Goal: Task Accomplishment & Management: Manage account settings

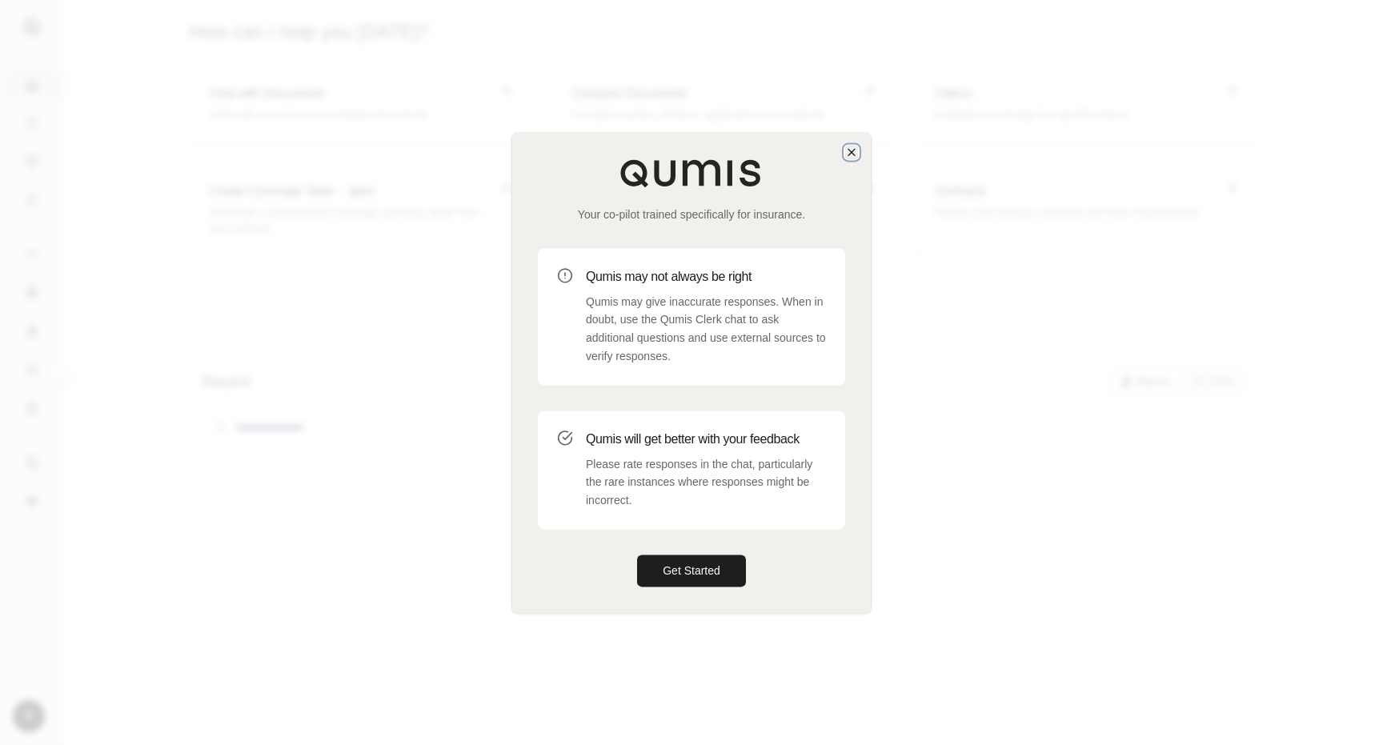
click at [852, 153] on icon "button" at bounding box center [851, 152] width 6 height 6
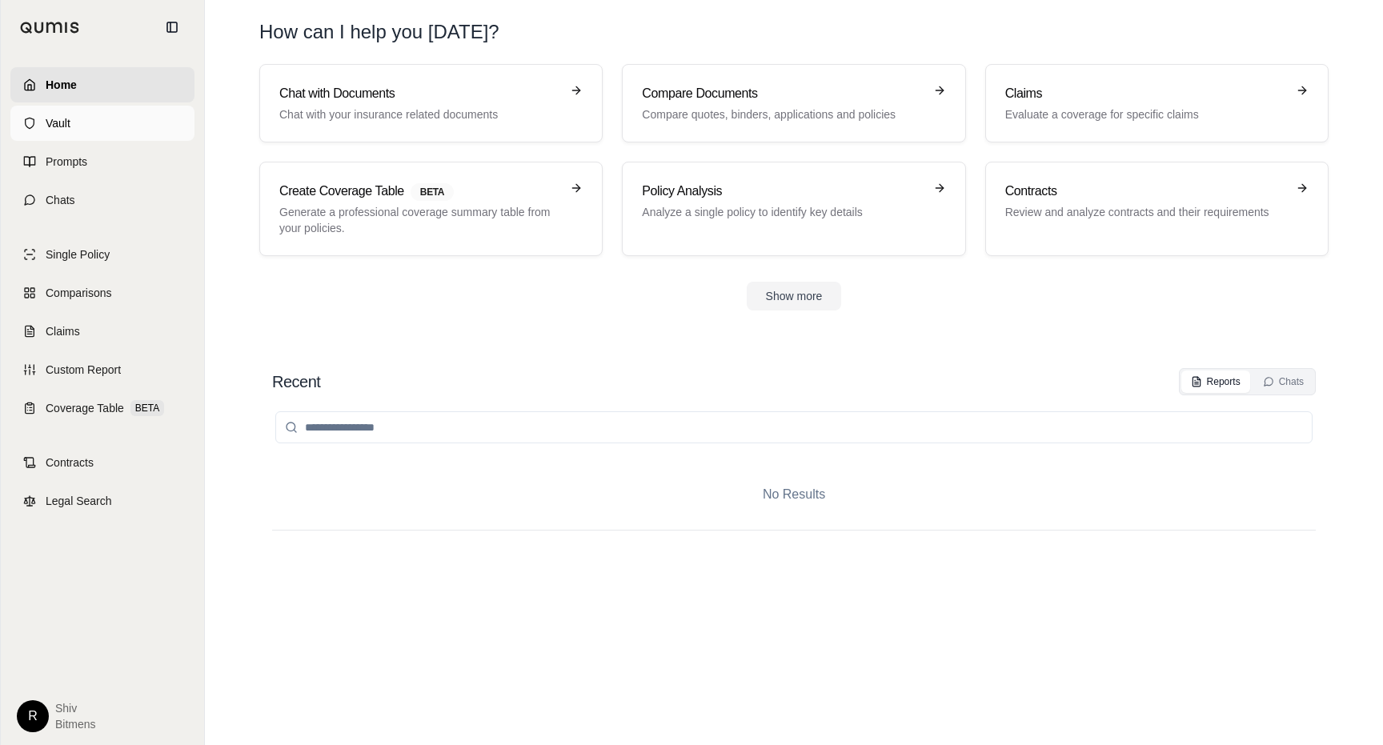
click at [38, 123] on link "Vault" at bounding box center [102, 123] width 184 height 35
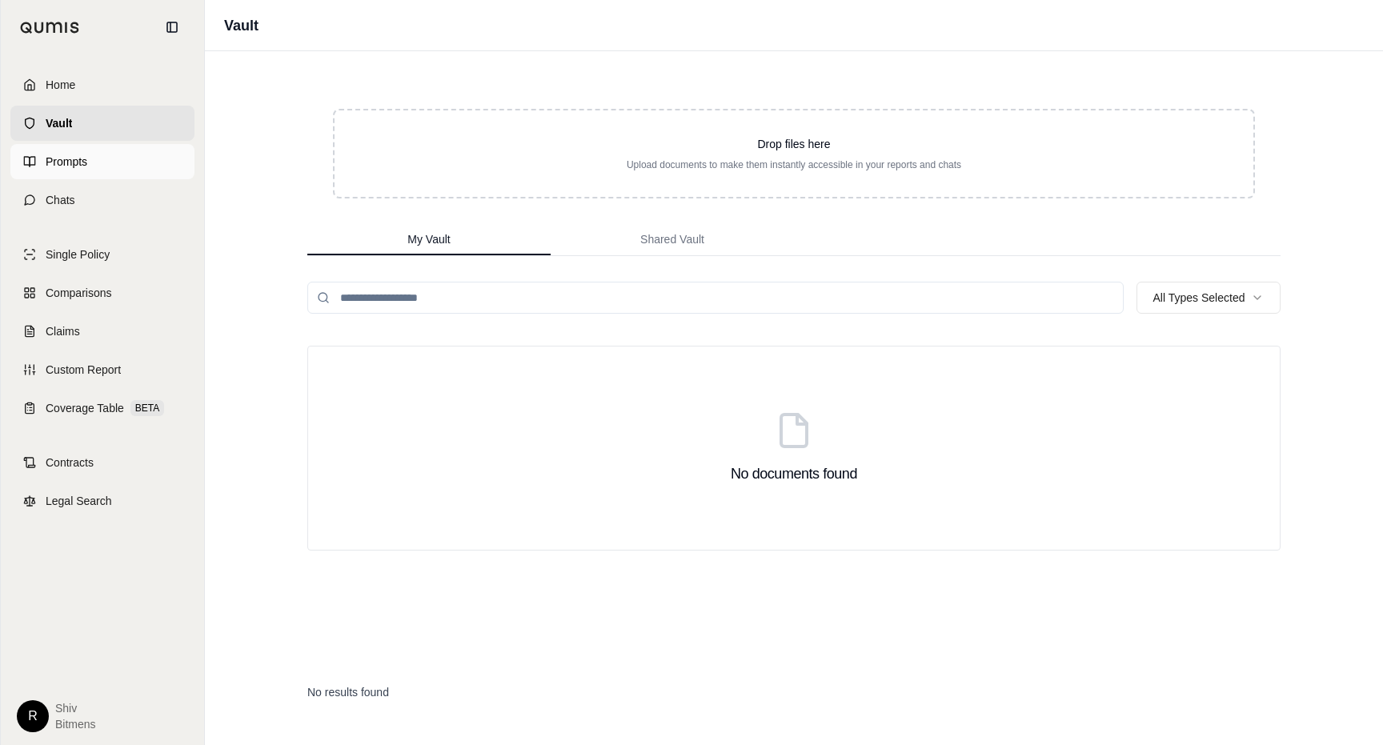
click at [67, 166] on span "Prompts" at bounding box center [67, 162] width 42 height 16
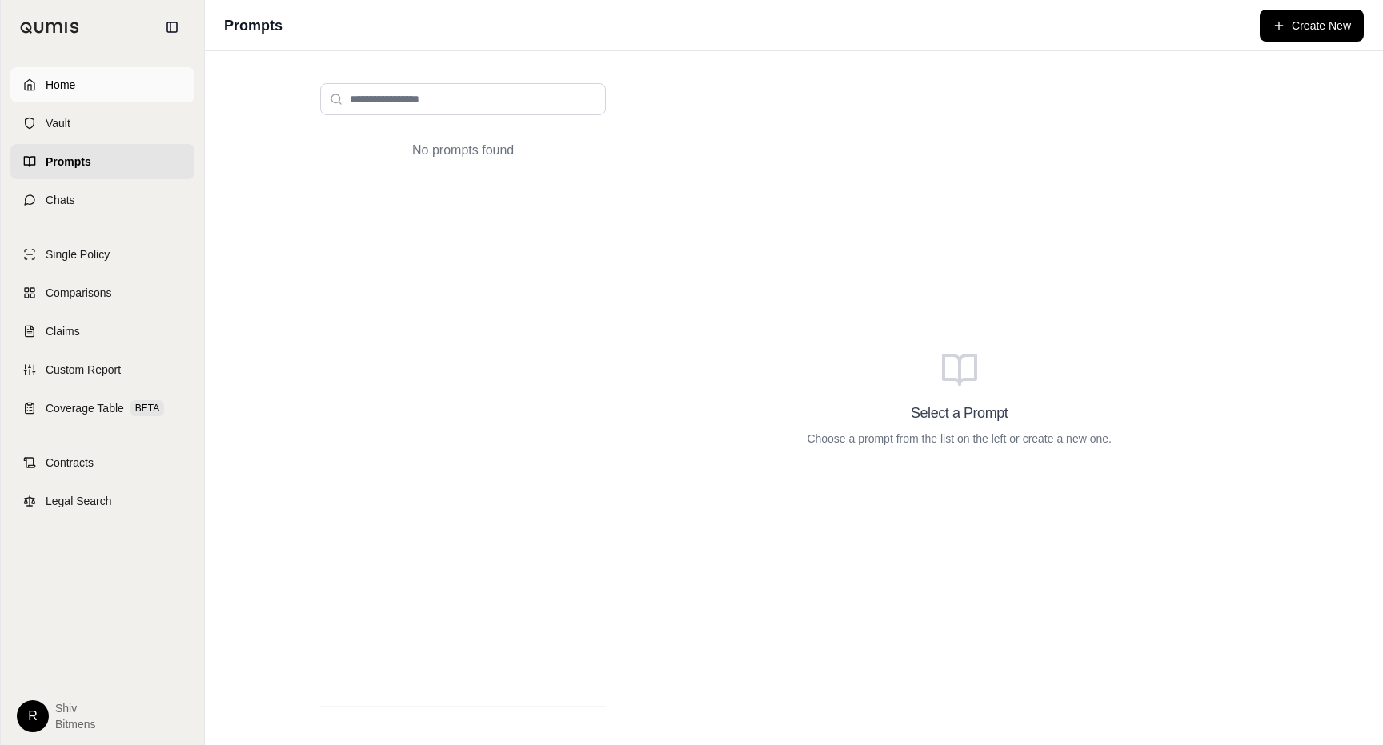
click at [59, 85] on span "Home" at bounding box center [61, 85] width 30 height 16
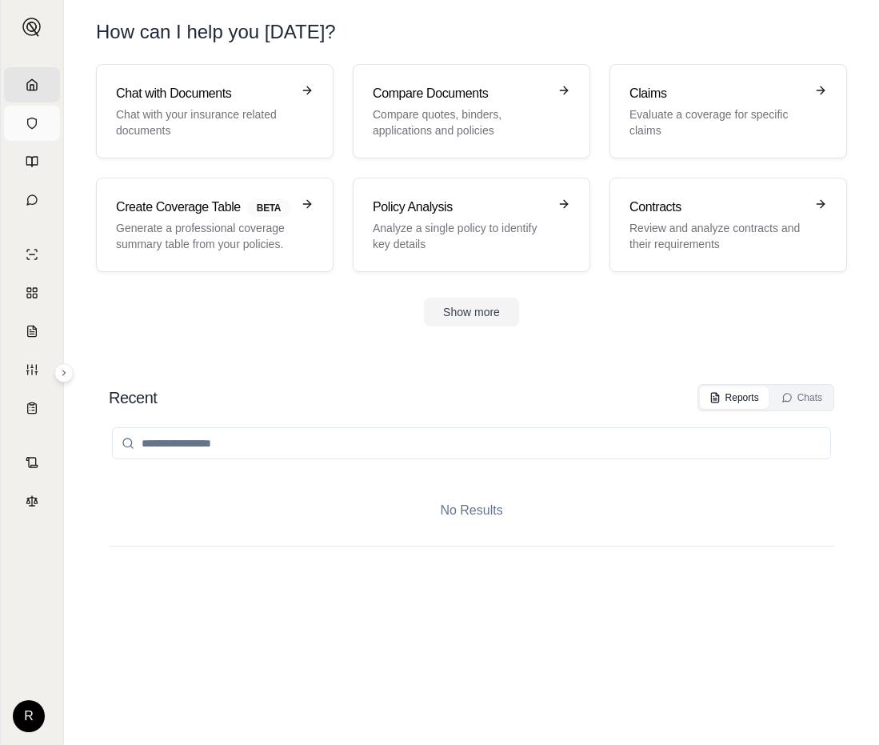
click at [30, 138] on link "Vault" at bounding box center [32, 123] width 56 height 35
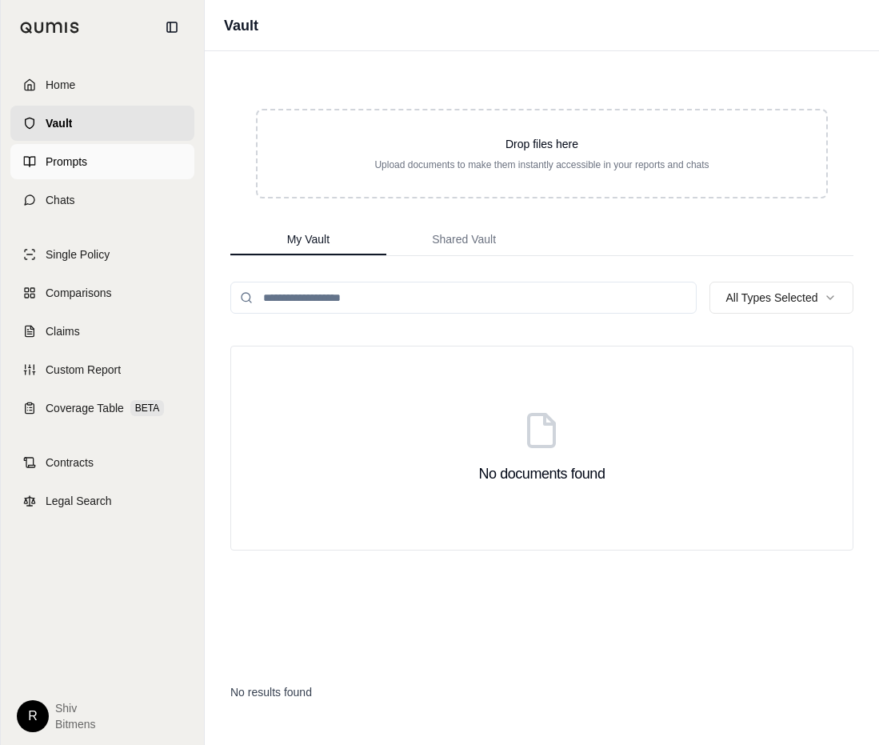
click at [31, 158] on icon at bounding box center [29, 161] width 13 height 13
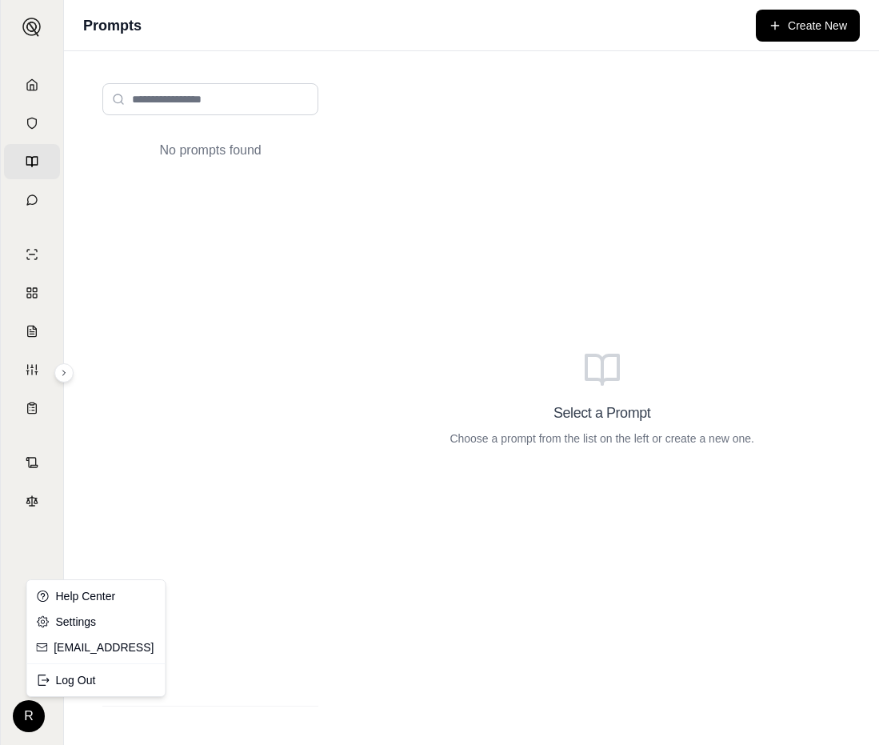
click at [26, 721] on html "Home Vault Prompts Chats Single Policy Comparisons Claims Custom Report Coverag…" at bounding box center [439, 372] width 879 height 745
click at [40, 691] on div "Log Out" at bounding box center [70, 680] width 132 height 26
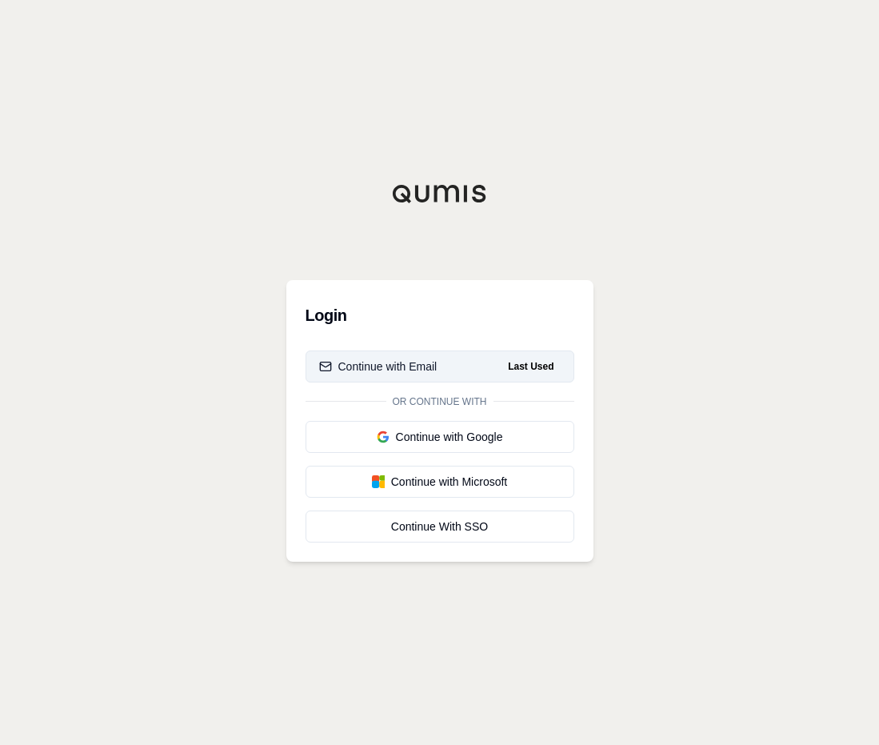
click at [478, 363] on button "Continue with Email Last Used" at bounding box center [440, 366] width 269 height 32
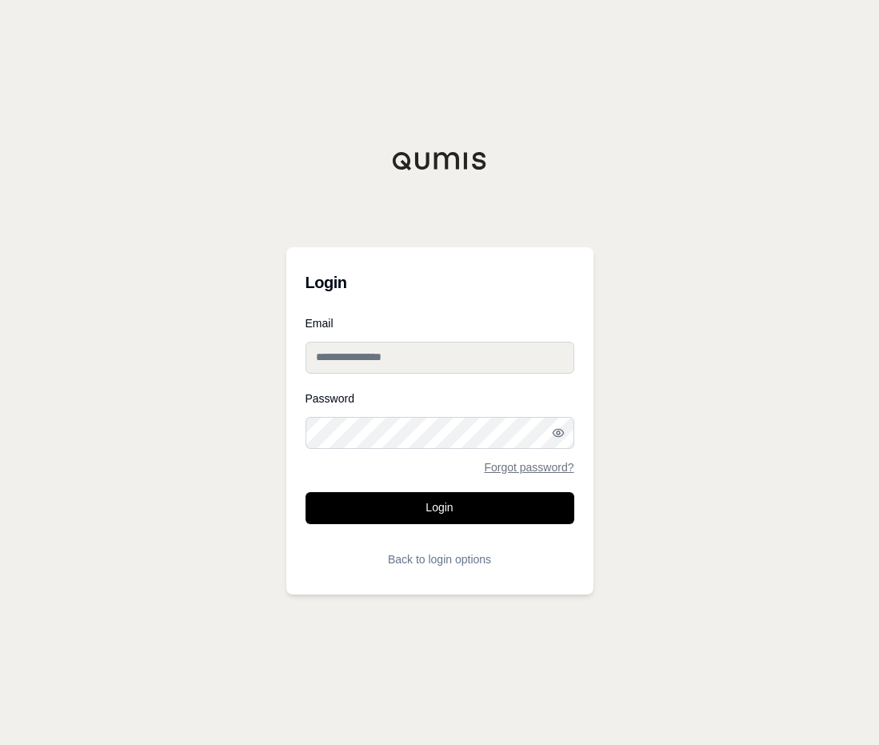
click at [471, 358] on input "Email" at bounding box center [440, 358] width 269 height 32
type input "**********"
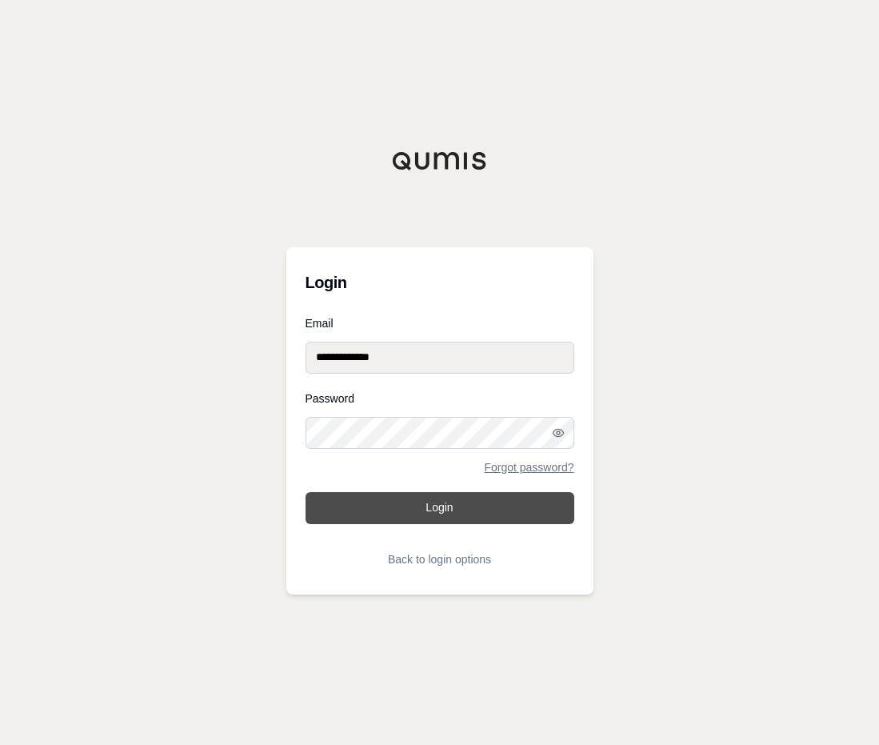
click at [448, 507] on button "Login" at bounding box center [440, 508] width 269 height 32
